Goal: Use online tool/utility: Use online tool/utility

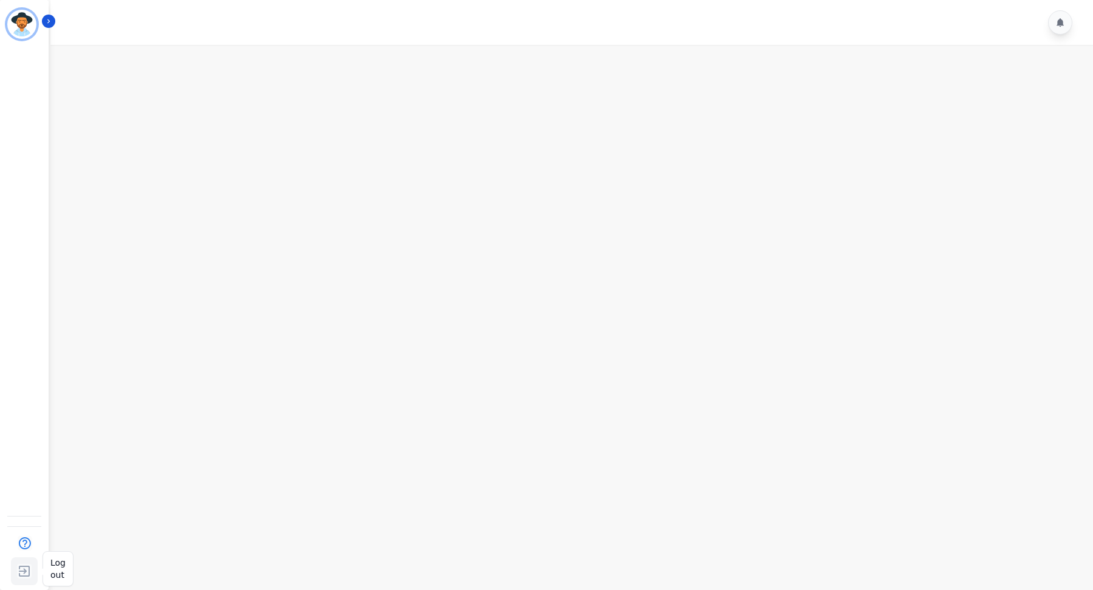
click at [24, 572] on img "Sidebar" at bounding box center [24, 571] width 22 height 23
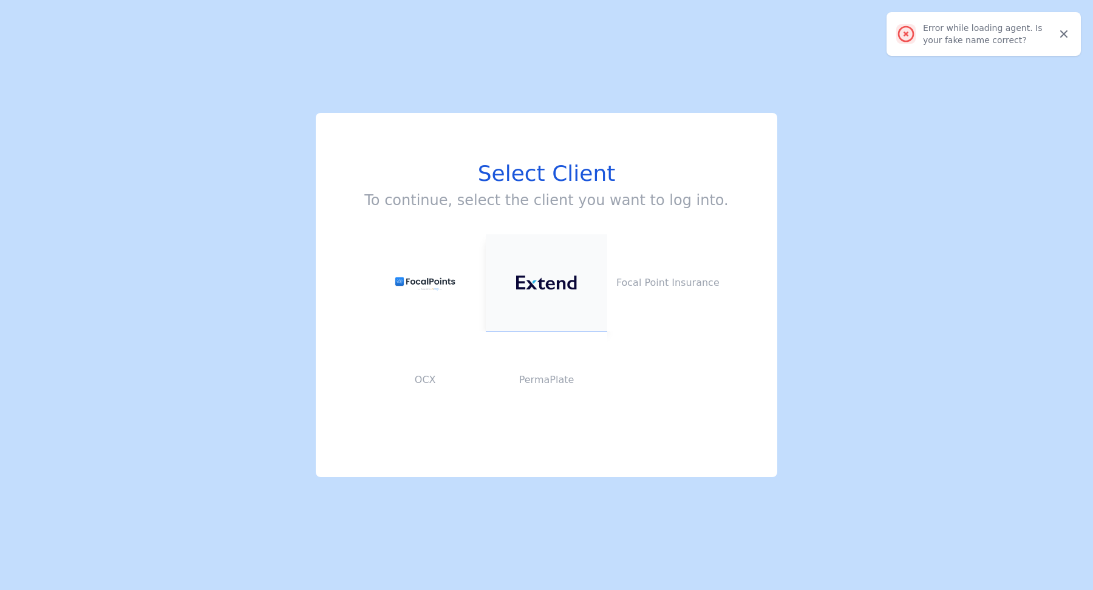
click at [543, 273] on button at bounding box center [546, 282] width 121 height 97
